Goal: Information Seeking & Learning: Find specific fact

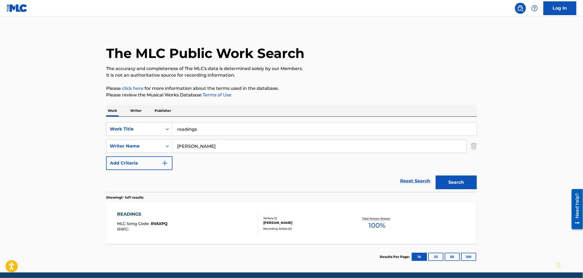
click at [68, 138] on main "The MLC Public Work Search The accuracy and completeness of The MLC's data is d…" at bounding box center [291, 144] width 583 height 256
type input "SHORT LIFE"
click at [436, 175] on button "Search" at bounding box center [456, 182] width 41 height 14
click at [219, 222] on div "SHORT LIFE MLC Song Code : Z92001 ISWC :" at bounding box center [187, 223] width 141 height 25
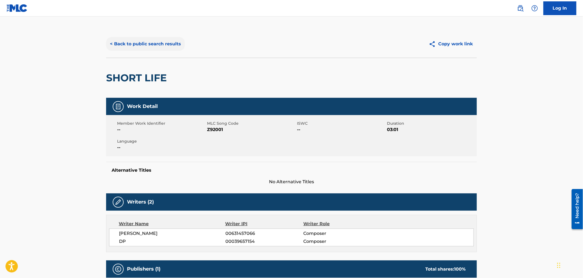
click at [165, 44] on button "< Back to public search results" at bounding box center [145, 44] width 79 height 14
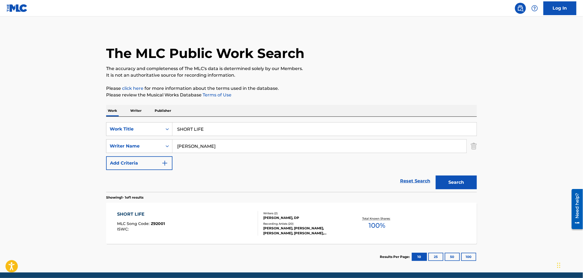
click at [289, 131] on input "SHORT LIFE" at bounding box center [325, 128] width 304 height 13
type input "spanish merchant's"
click at [436, 175] on button "Search" at bounding box center [456, 182] width 41 height 14
click at [314, 217] on div "[PERSON_NAME]" at bounding box center [304, 217] width 83 height 5
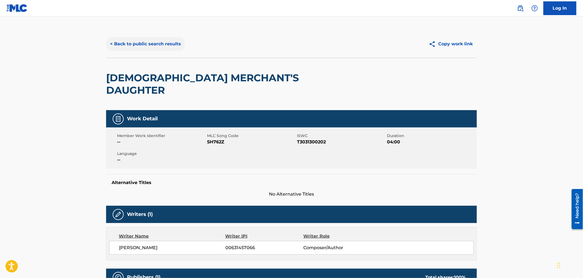
click at [123, 45] on button "< Back to public search results" at bounding box center [145, 44] width 79 height 14
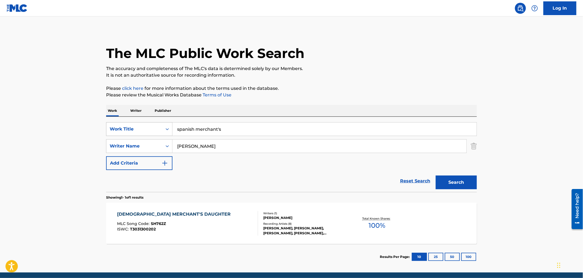
drag, startPoint x: 229, startPoint y: 132, endPoint x: 129, endPoint y: 132, distance: 100.2
click at [133, 132] on div "SearchWithCriteriaa881a011-bf95-4a59-b845-2e4af2274932 Work Title spanish merch…" at bounding box center [291, 129] width 371 height 14
type input "streets of derry"
click at [436, 175] on button "Search" at bounding box center [456, 182] width 41 height 14
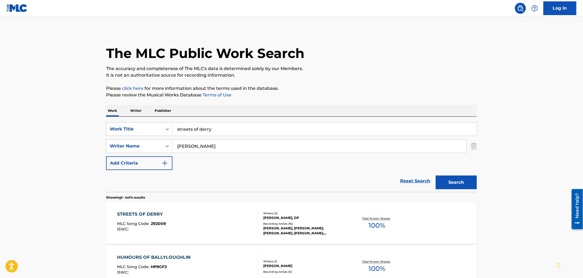
click at [320, 215] on div "[PERSON_NAME], DP" at bounding box center [304, 217] width 83 height 5
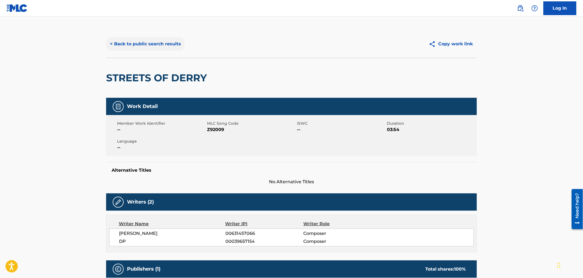
click at [117, 47] on button "< Back to public search results" at bounding box center [145, 44] width 79 height 14
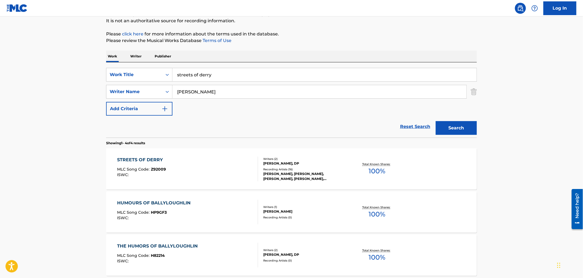
scroll to position [61, 0]
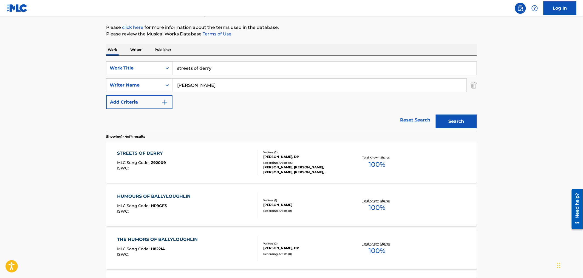
drag, startPoint x: 208, startPoint y: 68, endPoint x: 164, endPoint y: 67, distance: 44.2
click at [164, 67] on div "SearchWithCriteriaa881a011-bf95-4a59-b845-2e4af2274932 Work Title streets of de…" at bounding box center [291, 68] width 371 height 14
type input "y"
type input "sundown"
click at [436, 114] on button "Search" at bounding box center [456, 121] width 41 height 14
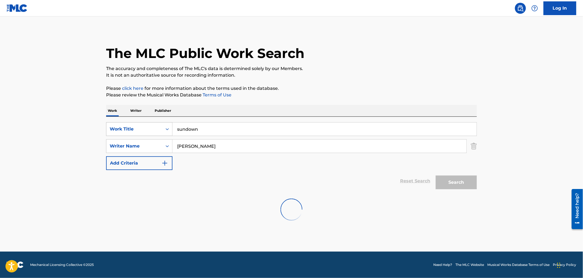
scroll to position [0, 0]
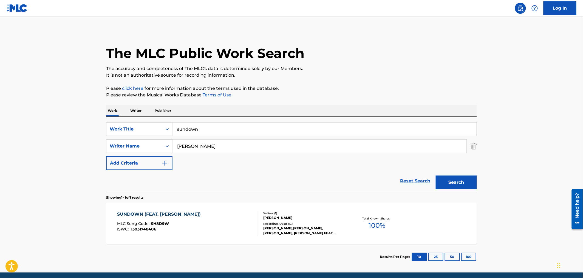
click at [292, 226] on div "[PERSON_NAME],[PERSON_NAME], [PERSON_NAME], [PERSON_NAME] FEAT. [PERSON_NAME], …" at bounding box center [304, 231] width 83 height 10
